Goal: Information Seeking & Learning: Learn about a topic

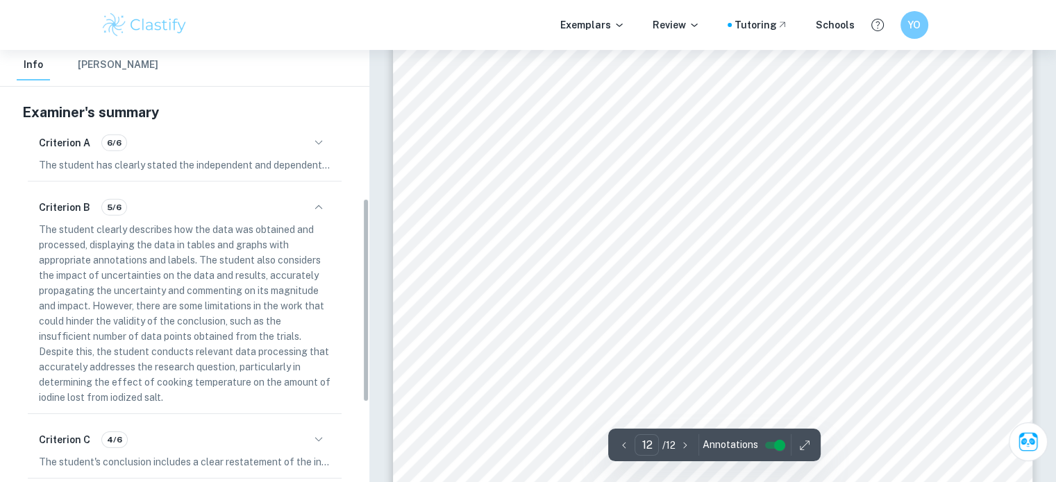
scroll to position [482, 0]
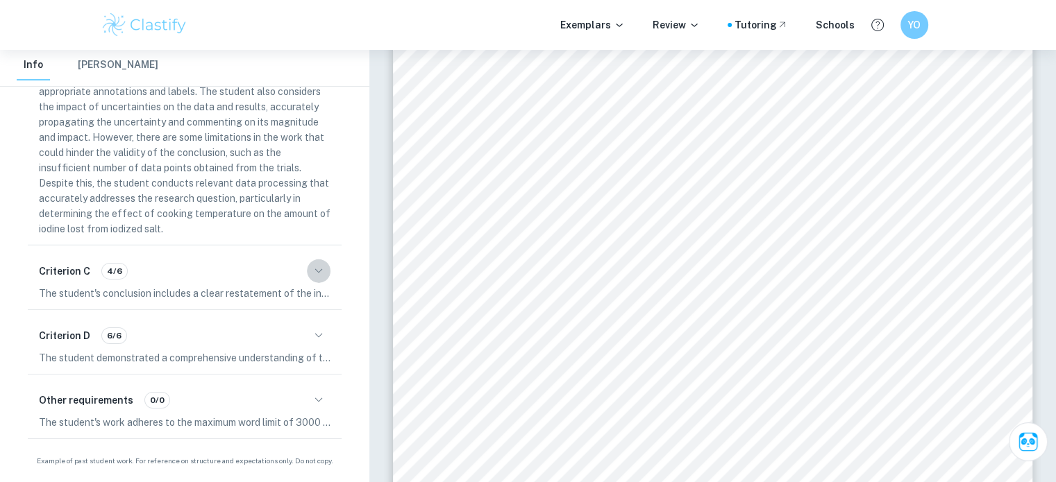
click at [324, 274] on icon "button" at bounding box center [318, 271] width 17 height 17
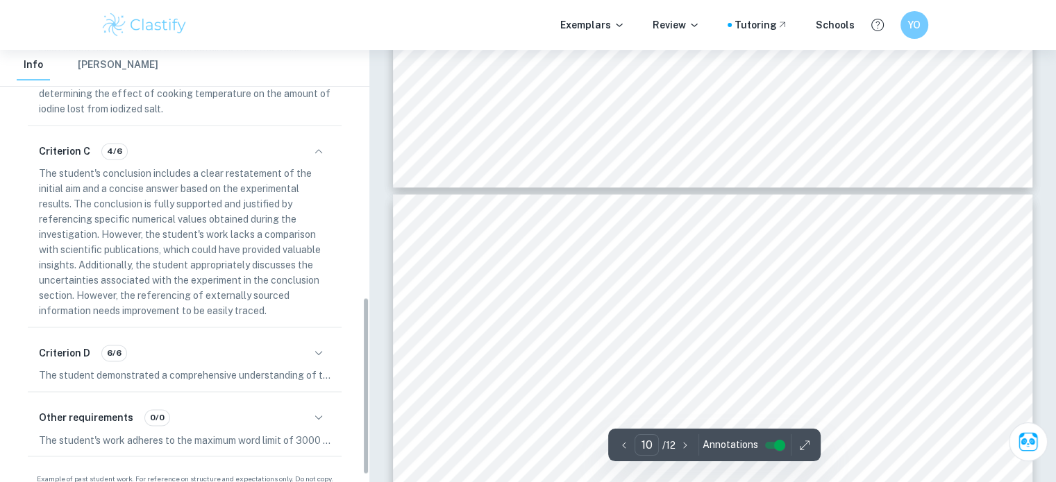
scroll to position [619, 0]
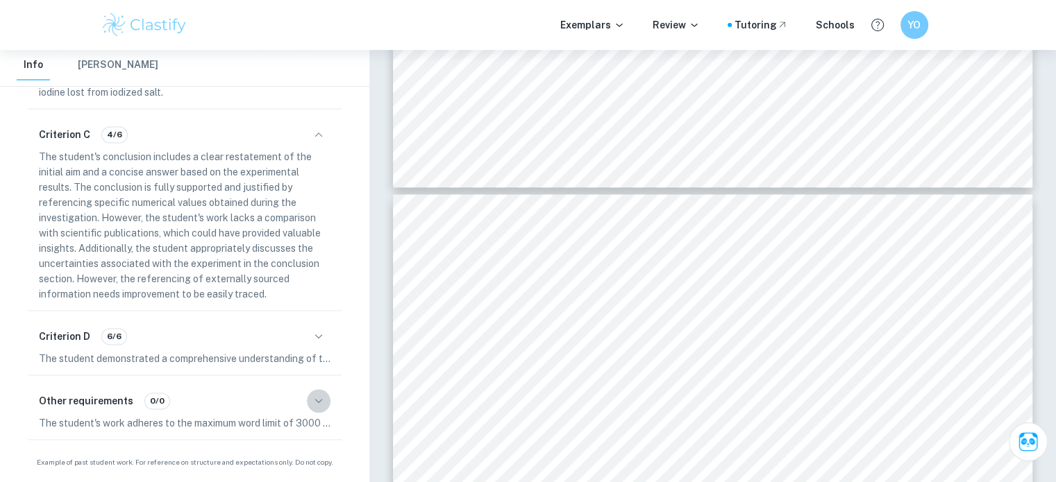
click at [314, 402] on icon "button" at bounding box center [318, 401] width 17 height 17
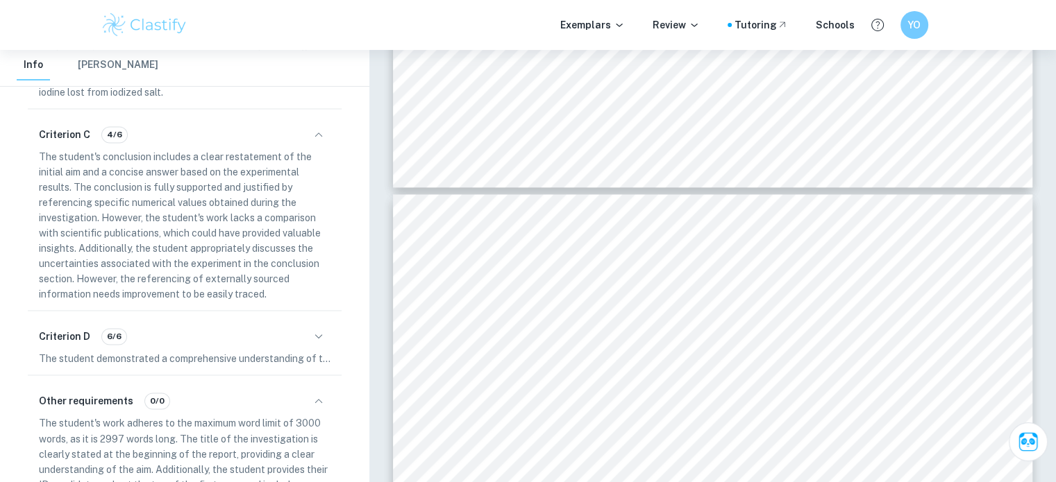
scroll to position [757, 0]
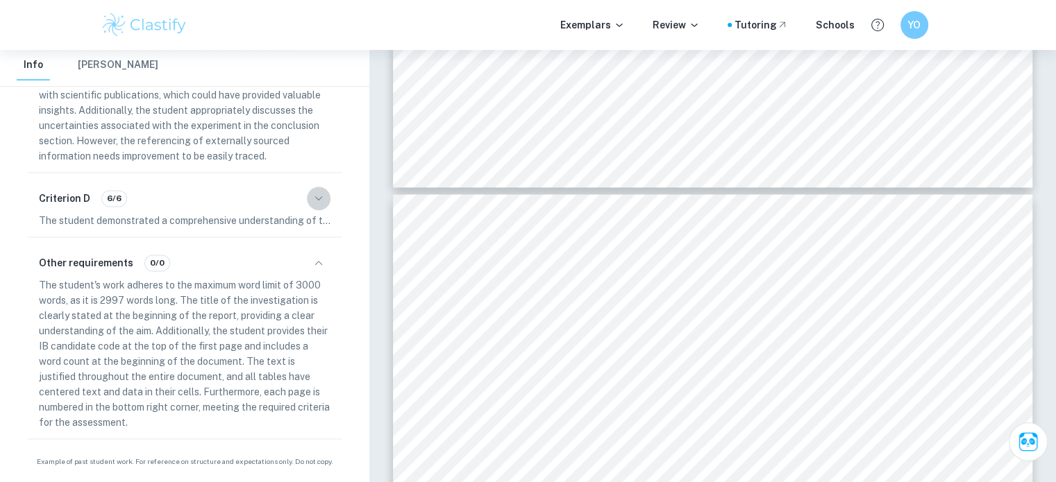
click at [324, 196] on icon "button" at bounding box center [318, 198] width 17 height 17
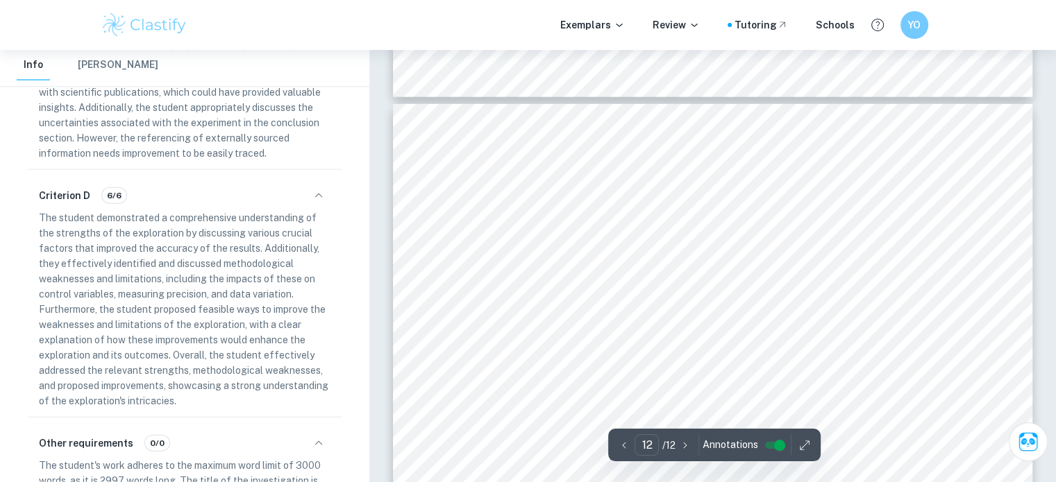
scroll to position [9238, 0]
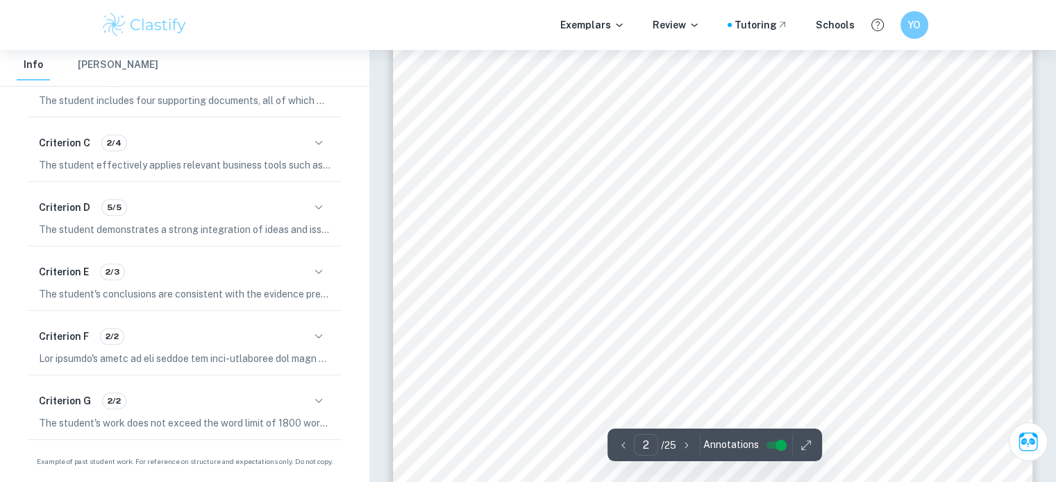
scroll to position [1165, 0]
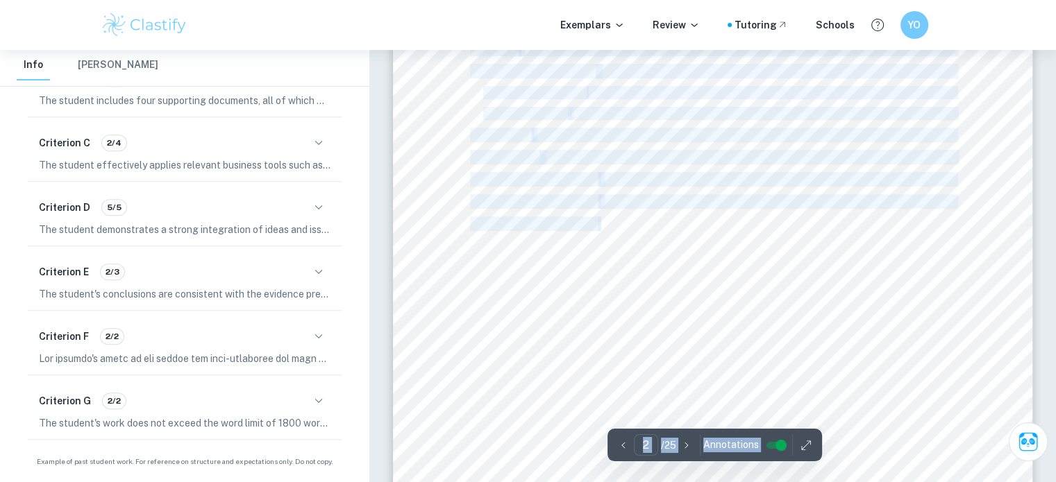
drag, startPoint x: 527, startPoint y: 121, endPoint x: 565, endPoint y: 105, distance: 41.6
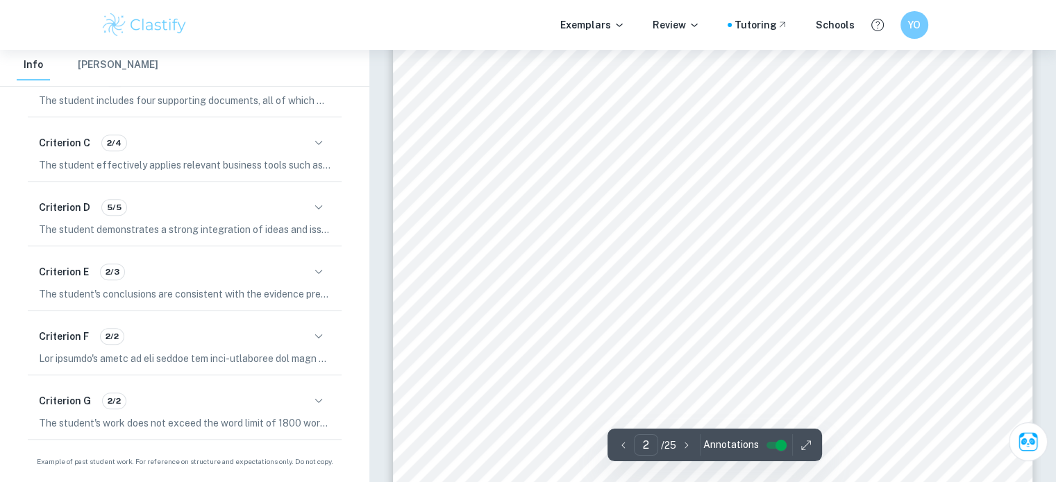
click at [464, 364] on div "2 Table of Contents Introduction ..............................................…" at bounding box center [713, 365] width 640 height 905
type input "6"
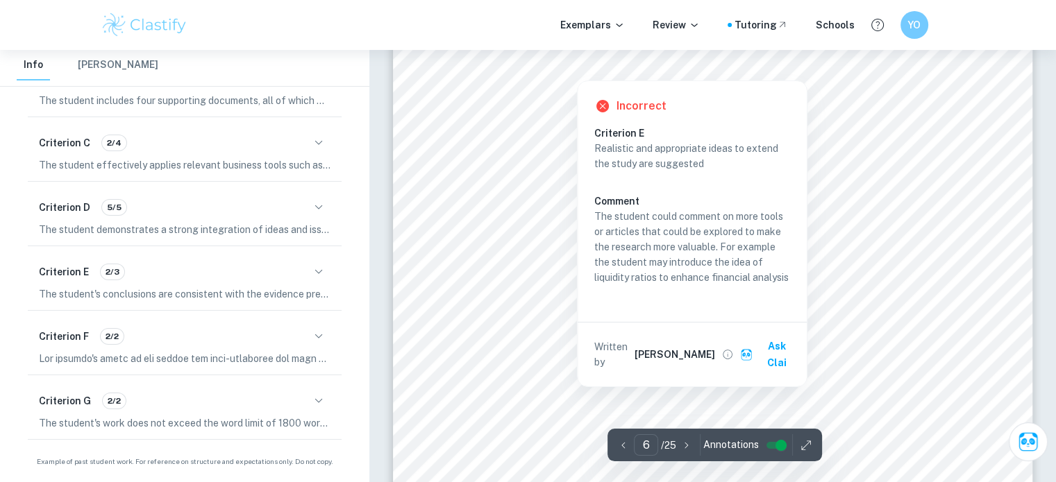
scroll to position [5147, 0]
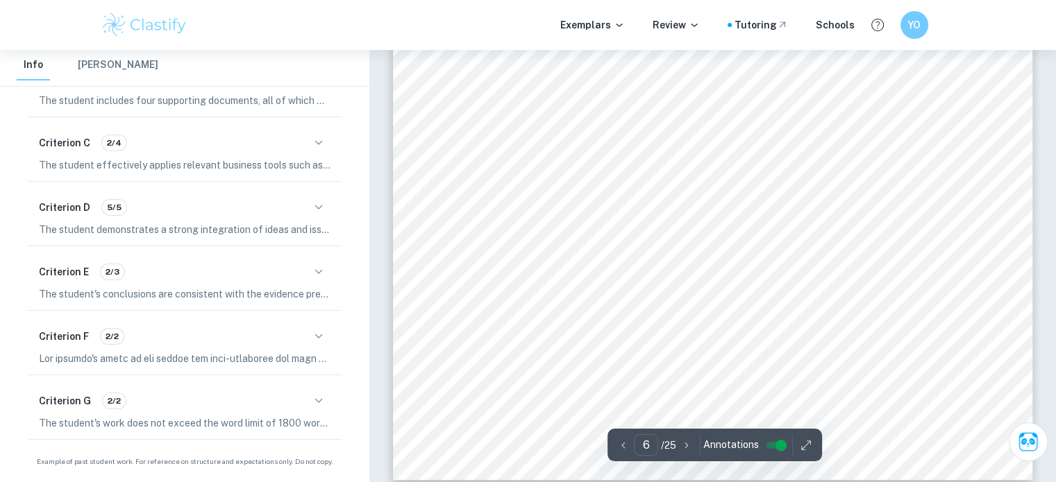
click at [306, 277] on div "Criterion E 2/3" at bounding box center [184, 272] width 291 height 24
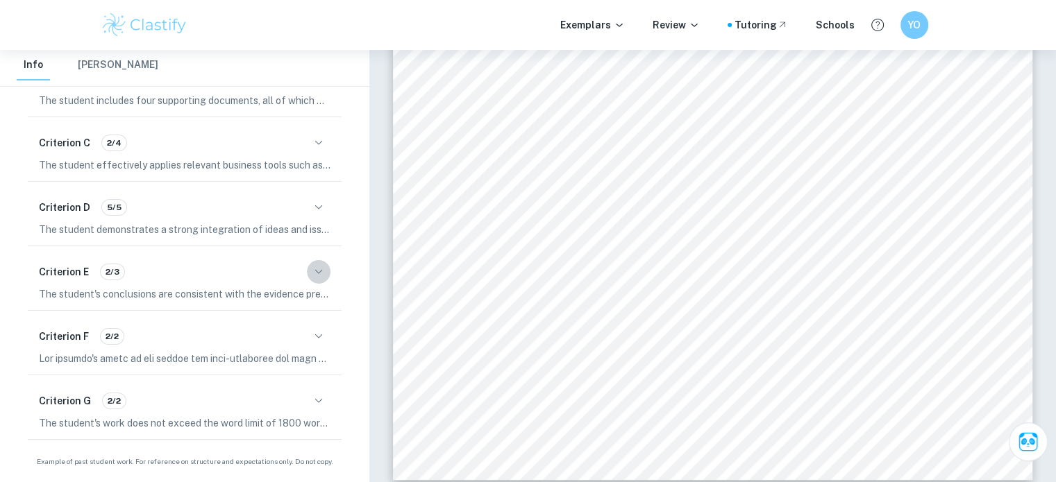
click at [321, 269] on icon "button" at bounding box center [318, 272] width 17 height 17
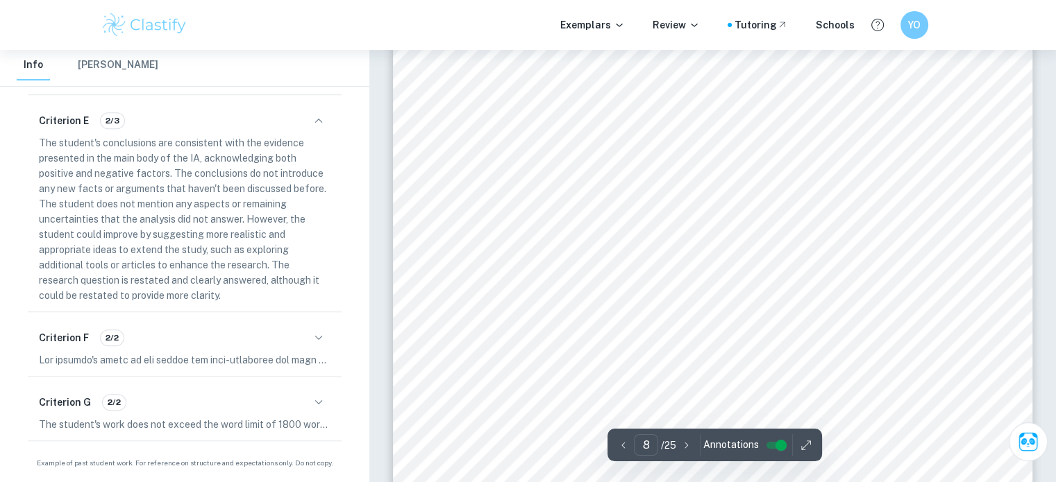
scroll to position [6586, 0]
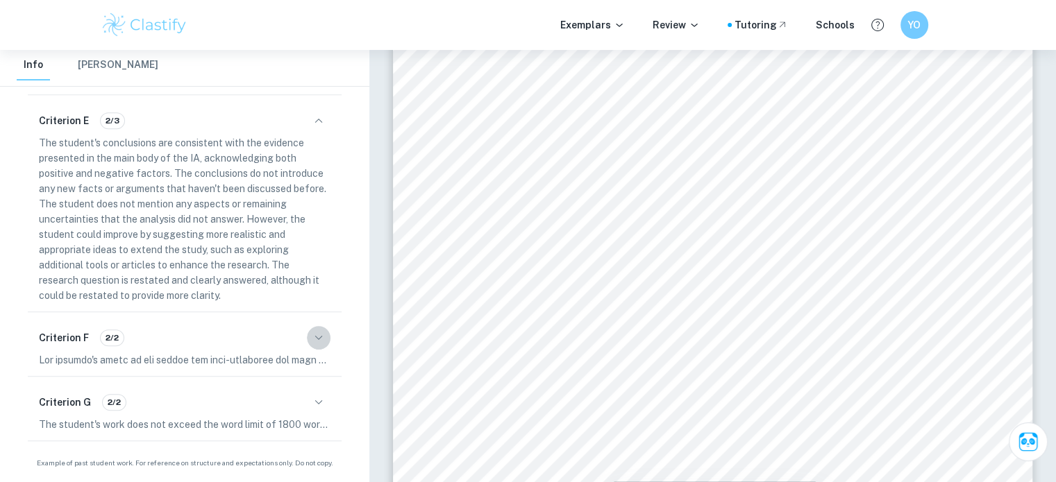
click at [319, 333] on icon "button" at bounding box center [318, 338] width 17 height 17
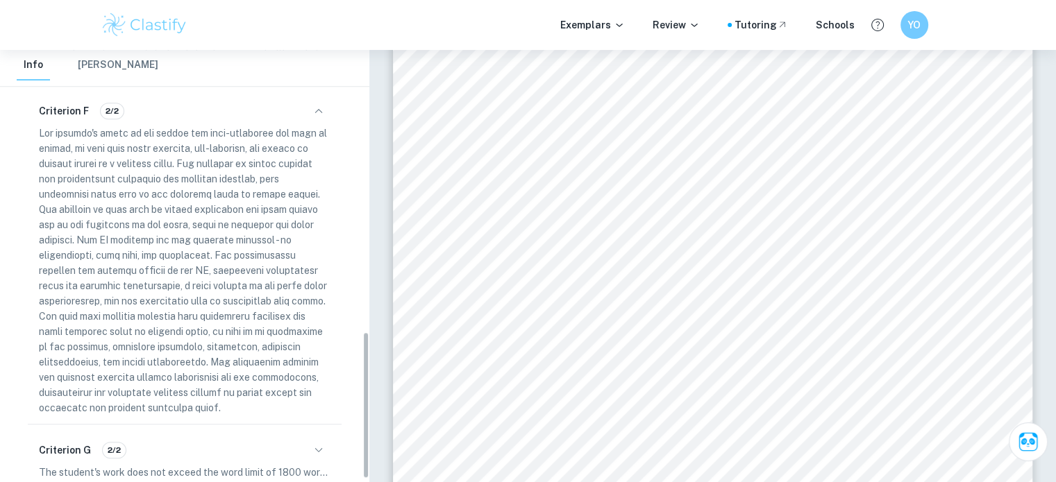
scroll to position [837, 0]
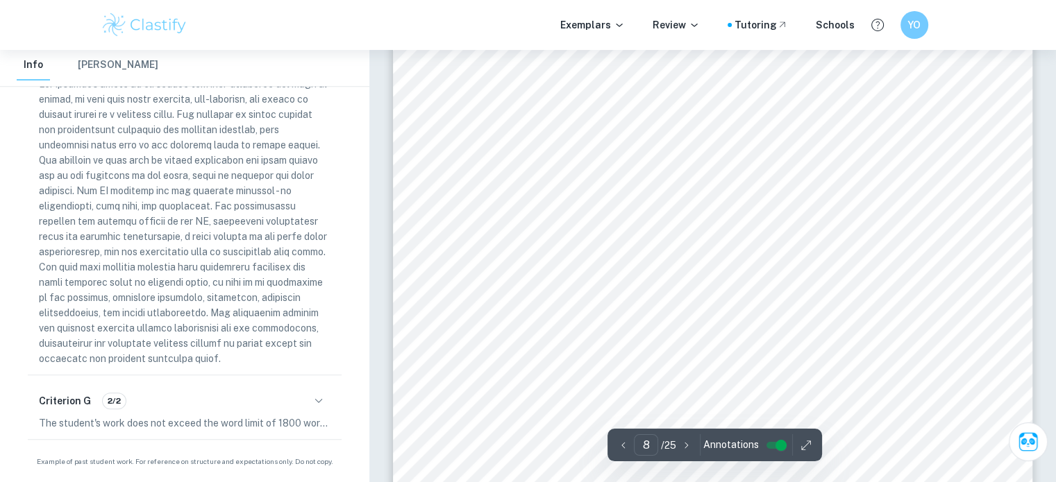
click at [322, 405] on icon "button" at bounding box center [318, 401] width 17 height 17
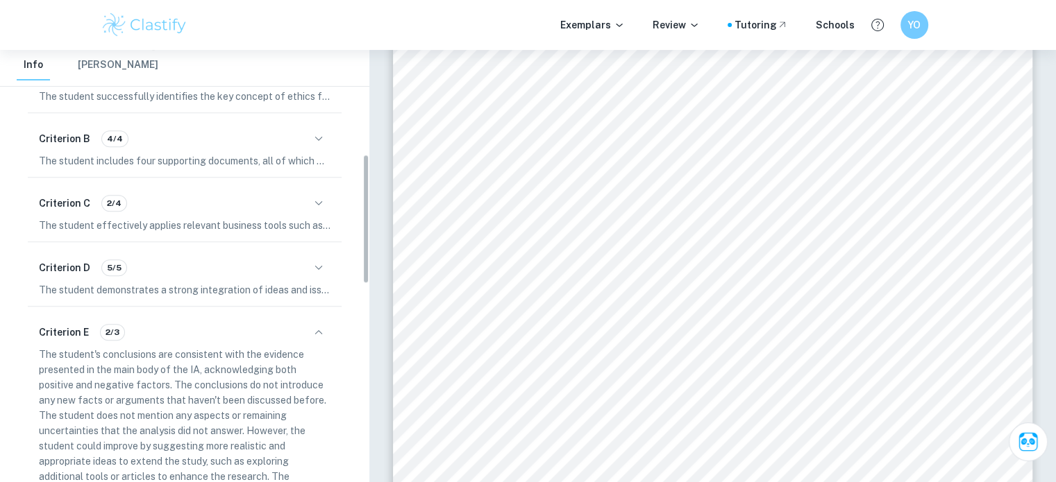
scroll to position [347, 0]
click at [314, 269] on icon "button" at bounding box center [318, 270] width 17 height 17
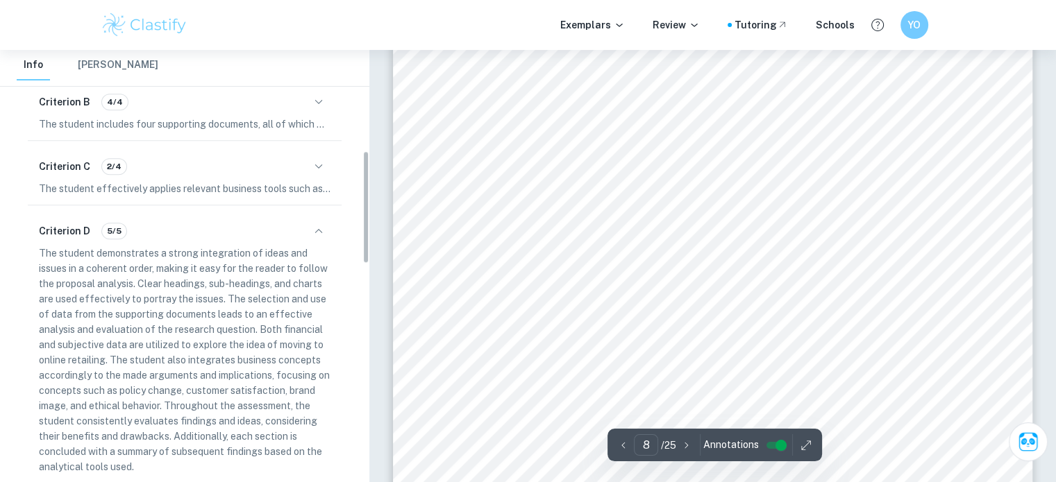
scroll to position [383, 0]
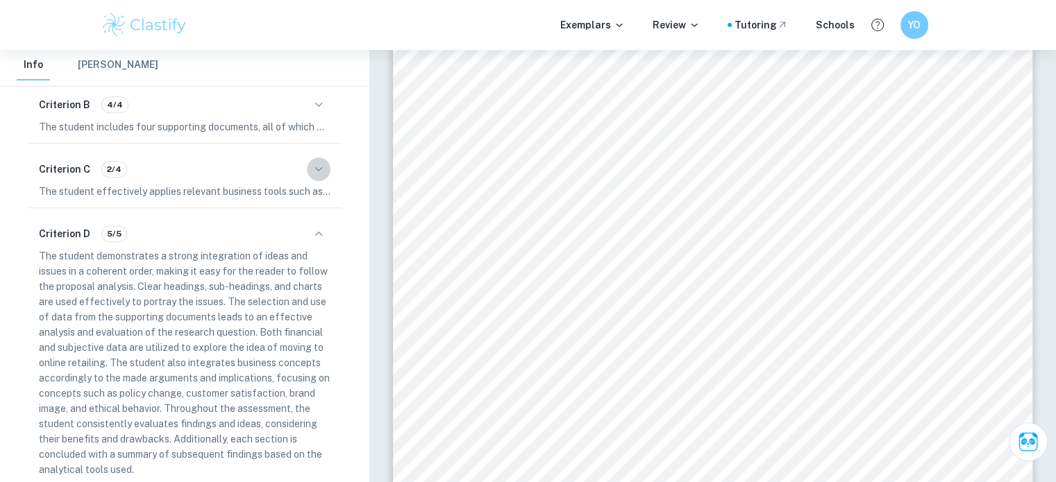
click at [310, 169] on icon "button" at bounding box center [318, 169] width 17 height 17
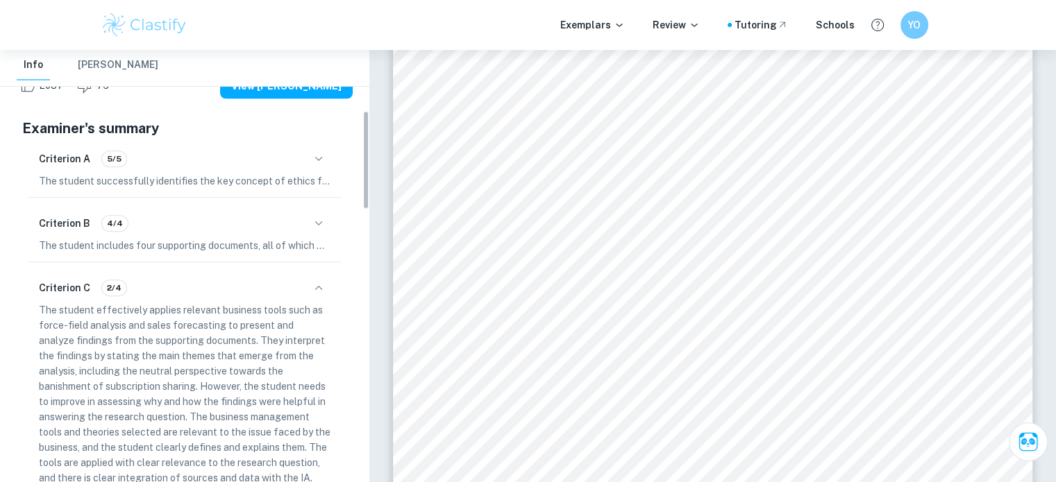
scroll to position [264, 0]
click at [321, 221] on icon "button" at bounding box center [319, 223] width 8 height 4
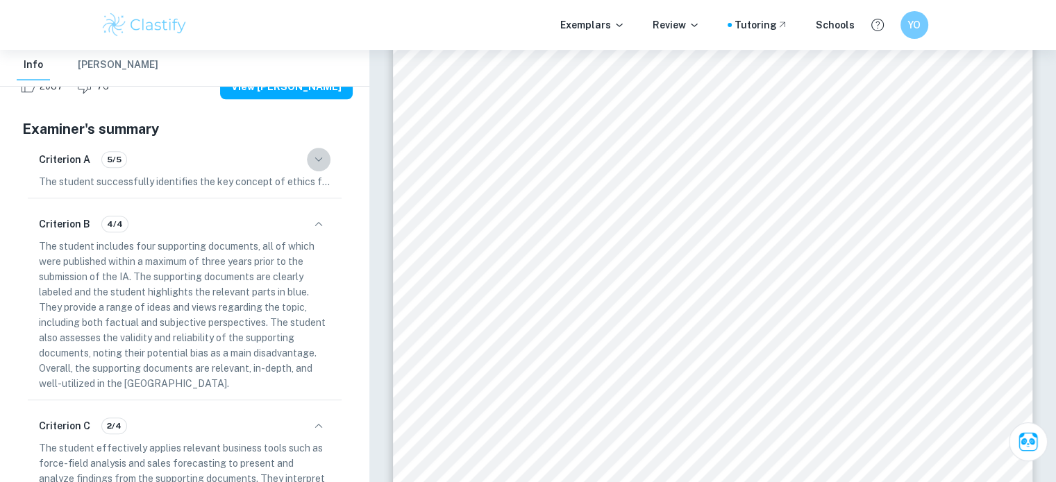
click at [313, 169] on button "button" at bounding box center [319, 160] width 24 height 24
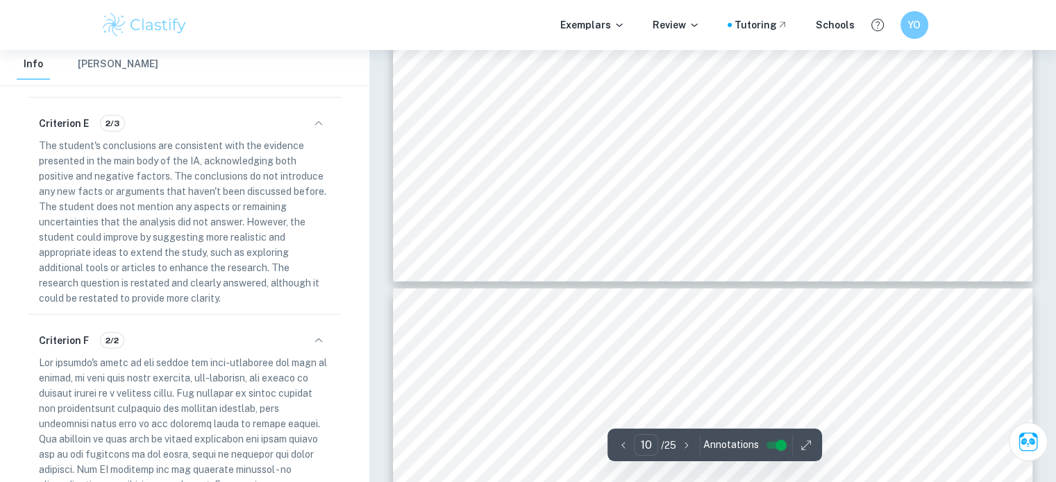
scroll to position [8991, 0]
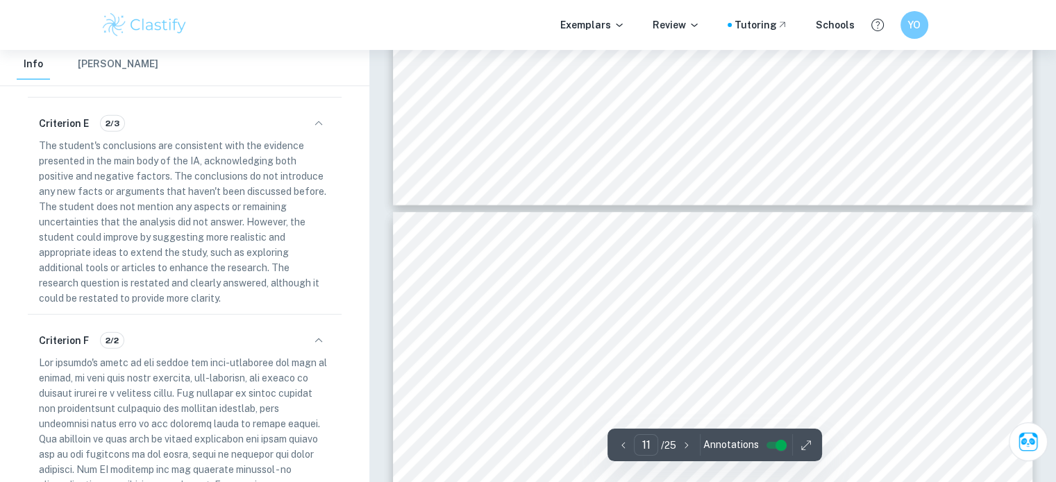
type input "10"
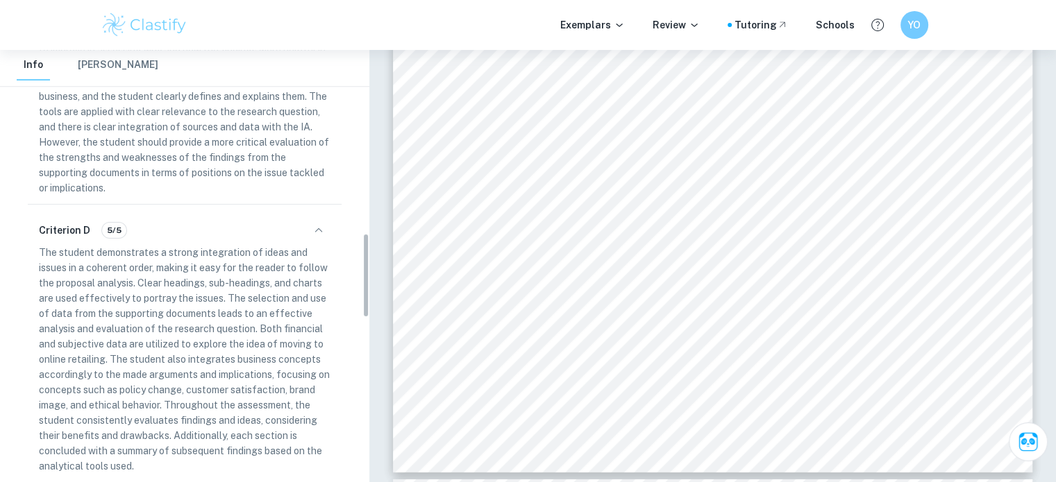
scroll to position [942, 0]
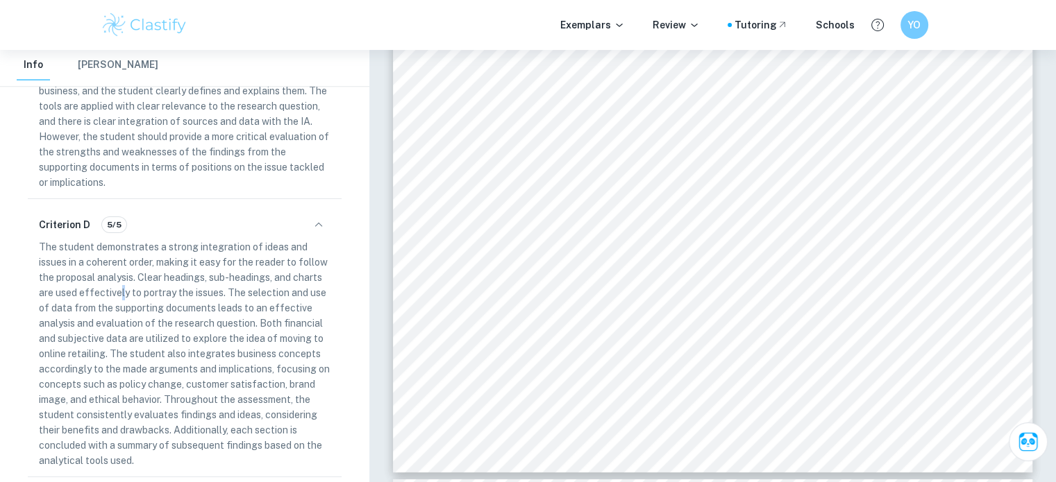
click at [124, 287] on p "The student demonstrates a strong integration of ideas and issues in a coherent…" at bounding box center [184, 353] width 291 height 229
click at [53, 289] on p "The student demonstrates a strong integration of ideas and issues in a coherent…" at bounding box center [184, 353] width 291 height 229
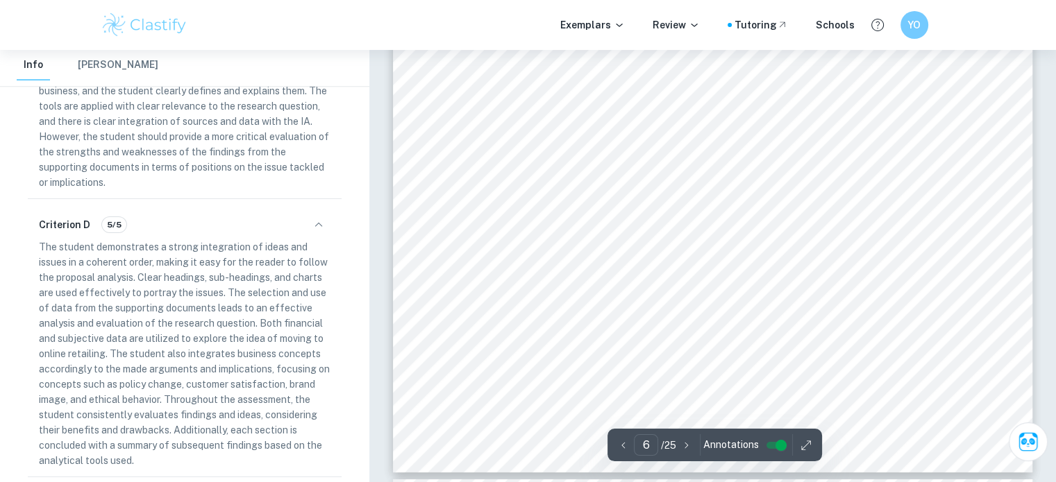
click at [413, 219] on div "6 Table 1.Force Field Analysis representing driving and restraining forces of t…" at bounding box center [713, 20] width 640 height 905
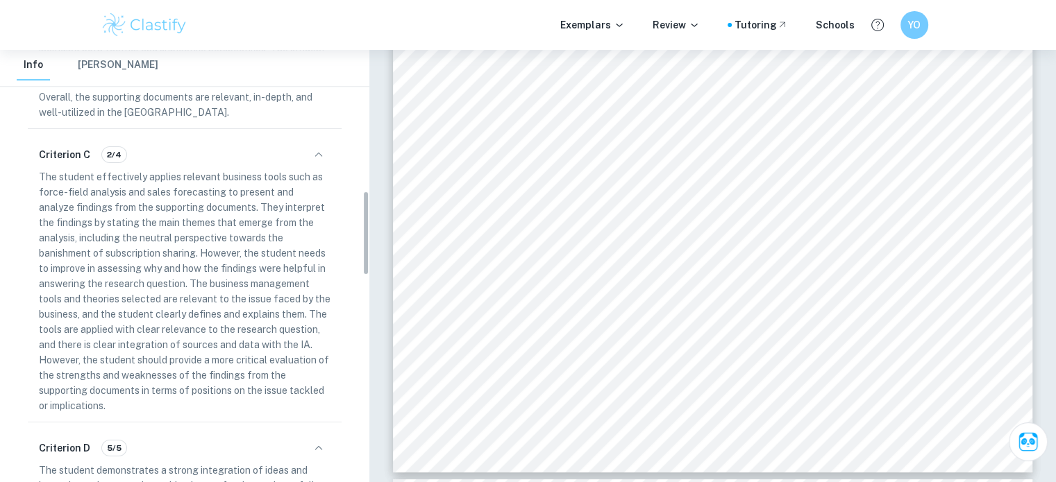
scroll to position [0, 0]
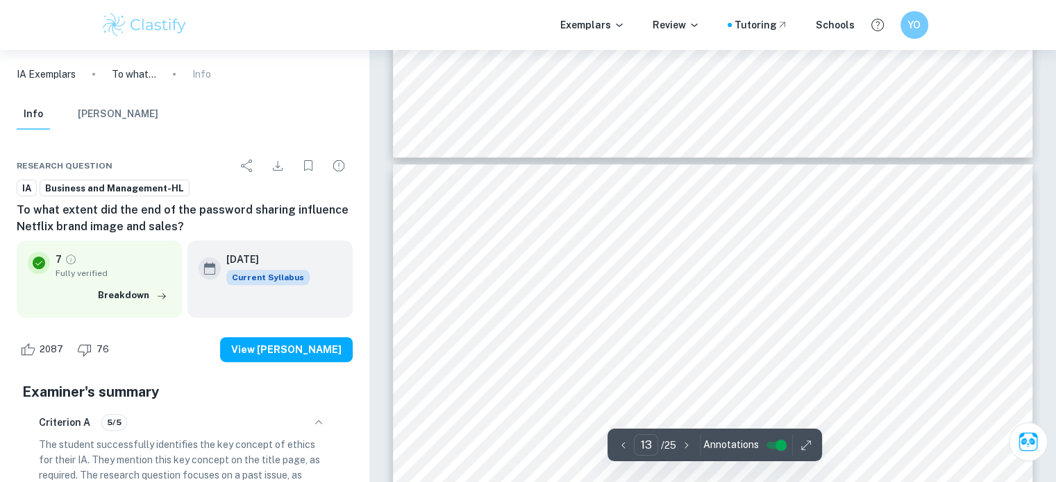
type input "12"
